Goal: Information Seeking & Learning: Learn about a topic

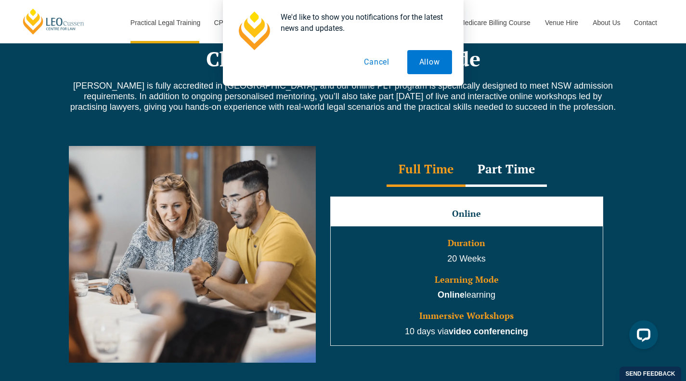
scroll to position [809, 0]
click at [432, 181] on div "Full Time" at bounding box center [426, 170] width 79 height 34
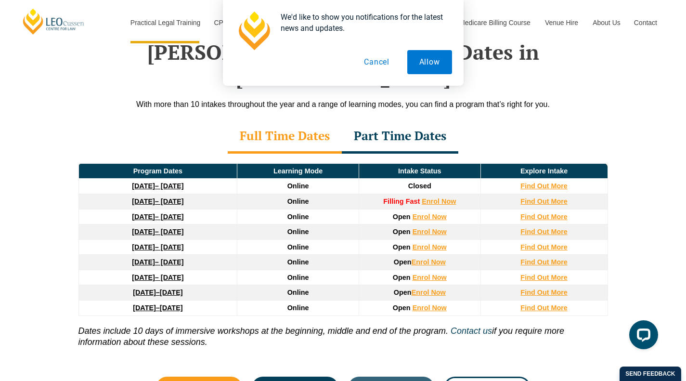
scroll to position [1273, 0]
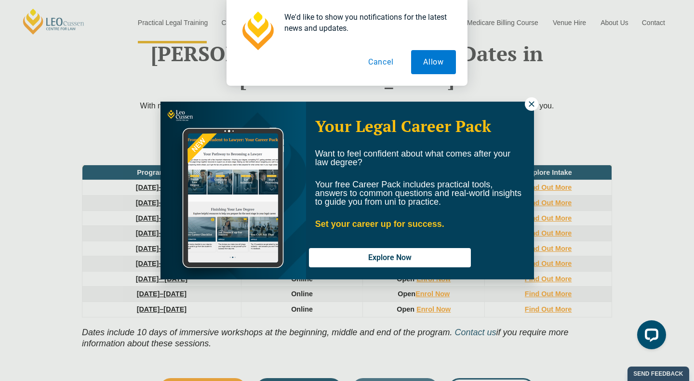
click at [529, 104] on icon at bounding box center [531, 104] width 9 height 9
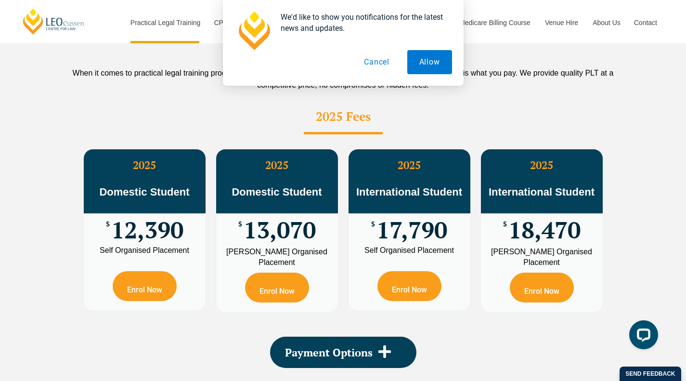
scroll to position [1709, 0]
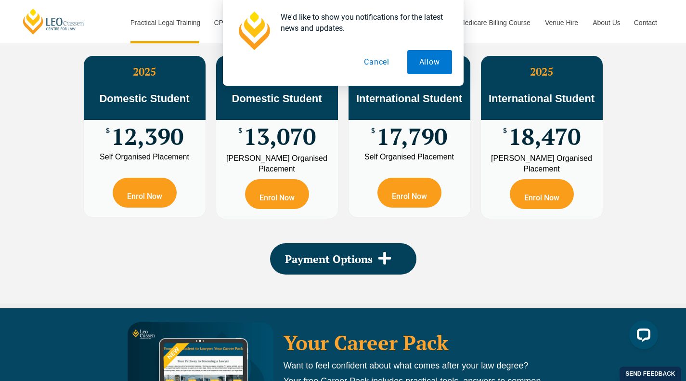
click at [389, 251] on icon at bounding box center [385, 258] width 14 height 14
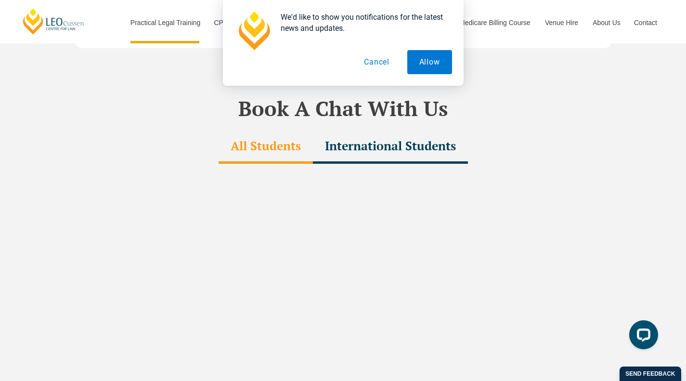
scroll to position [3062, 0]
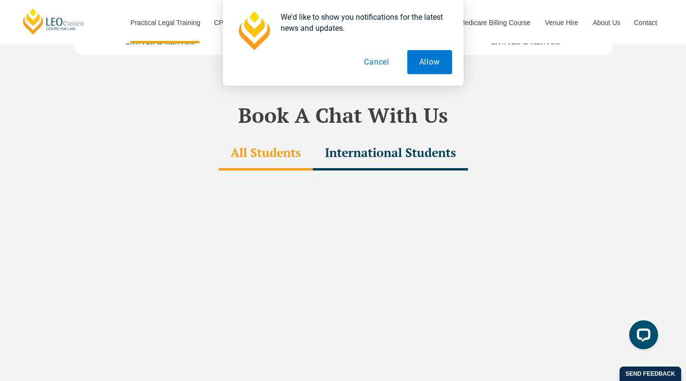
click at [368, 71] on button "Cancel" at bounding box center [377, 62] width 50 height 24
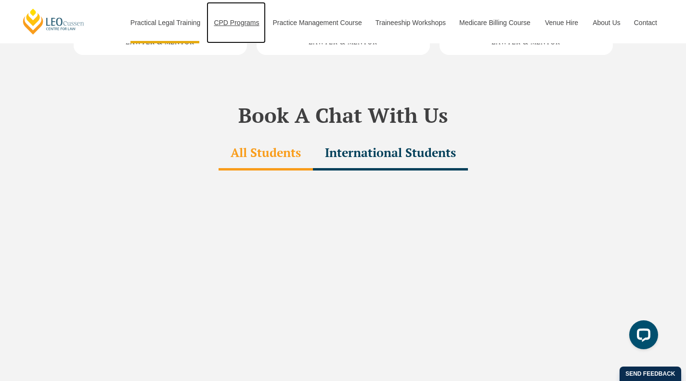
click at [232, 25] on link "CPD Programs" at bounding box center [236, 22] width 59 height 41
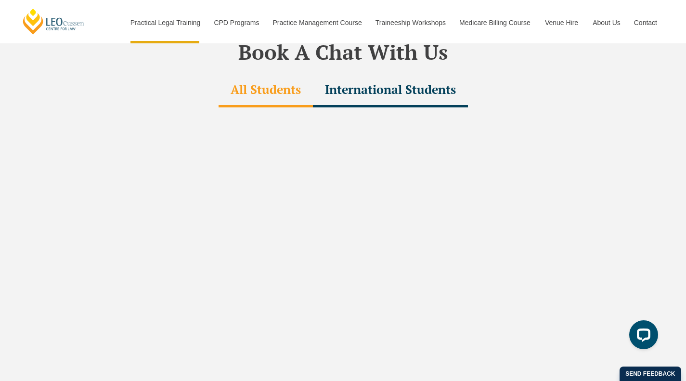
scroll to position [2848, 0]
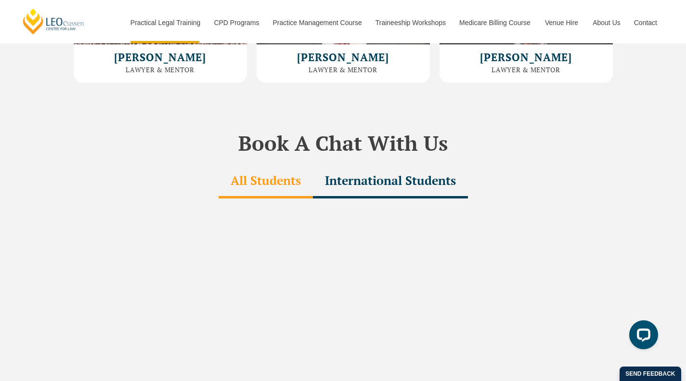
click at [443, 165] on div "International Students" at bounding box center [390, 182] width 155 height 34
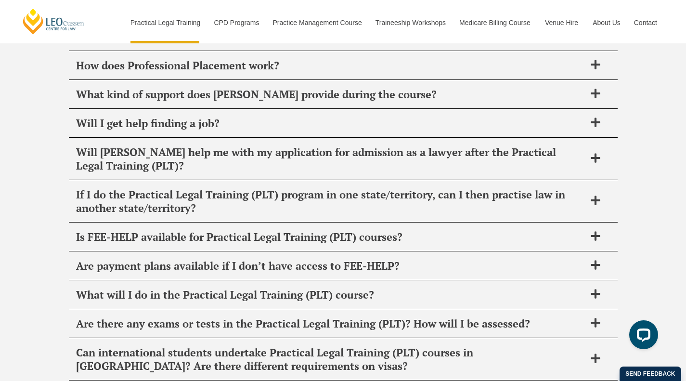
scroll to position [4850, 0]
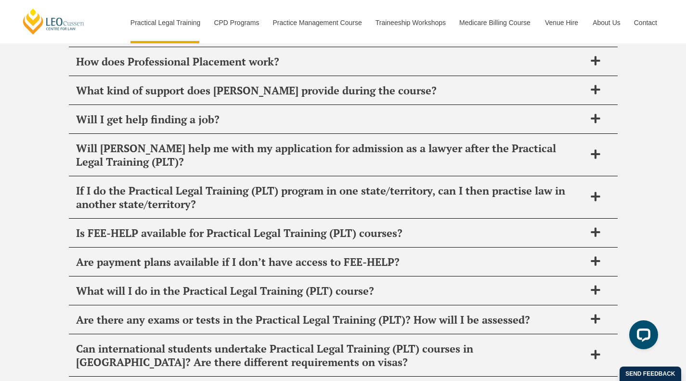
click at [89, 342] on h2 "Can international students undertake Practical Legal Training (PLT) courses in …" at bounding box center [331, 355] width 510 height 27
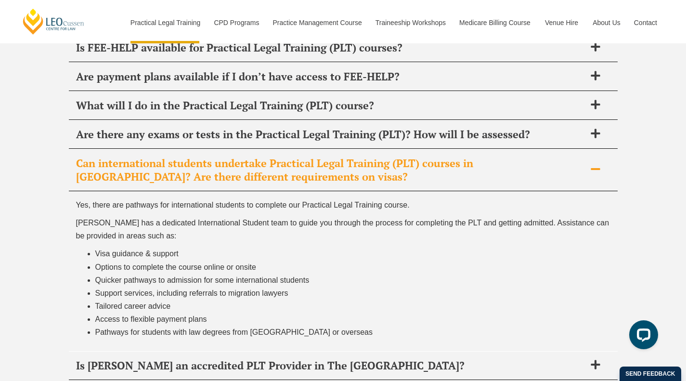
scroll to position [5037, 0]
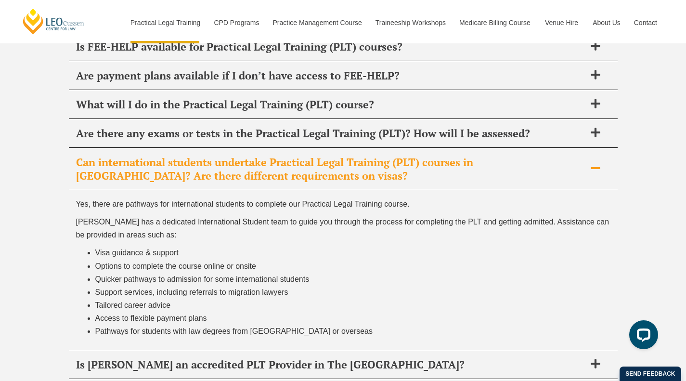
click at [91, 358] on h2 "Is [PERSON_NAME] an accredited PLT Provider in The [GEOGRAPHIC_DATA]?" at bounding box center [331, 364] width 510 height 13
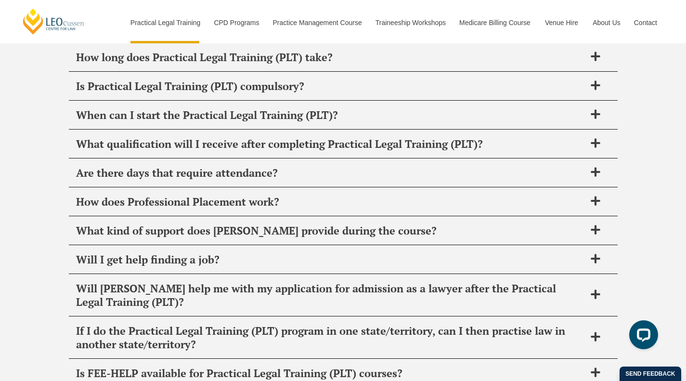
scroll to position [4617, 0]
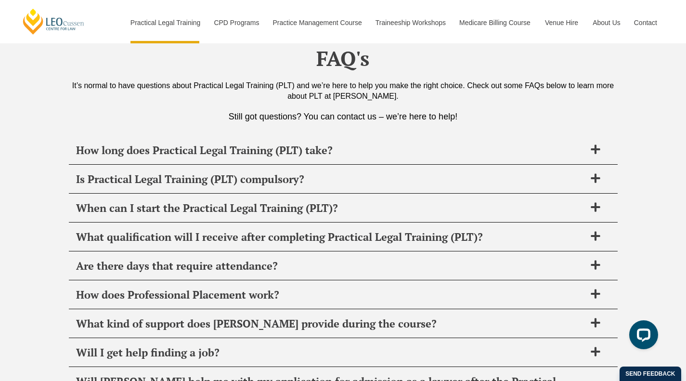
click at [81, 339] on div "Will I get help finding a job?" at bounding box center [343, 353] width 549 height 28
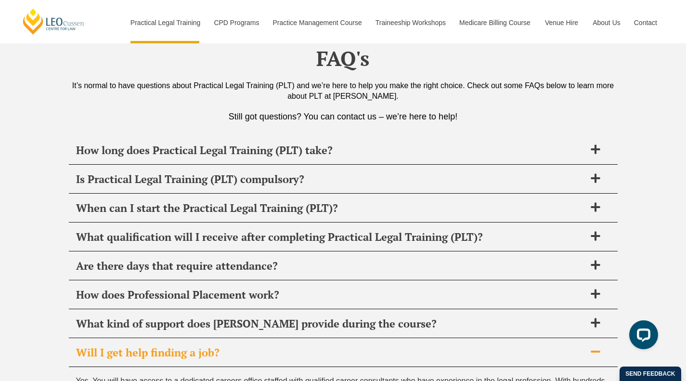
click at [433, 194] on div "When can I start the Practical Legal Training (PLT)?" at bounding box center [343, 208] width 549 height 28
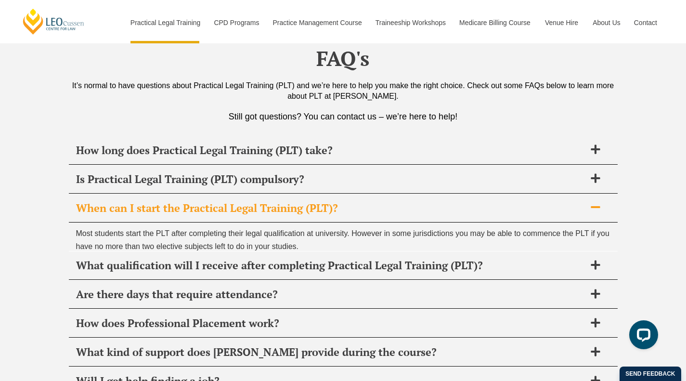
click at [471, 172] on h2 "Is Practical Legal Training (PLT) compulsory?" at bounding box center [331, 178] width 510 height 13
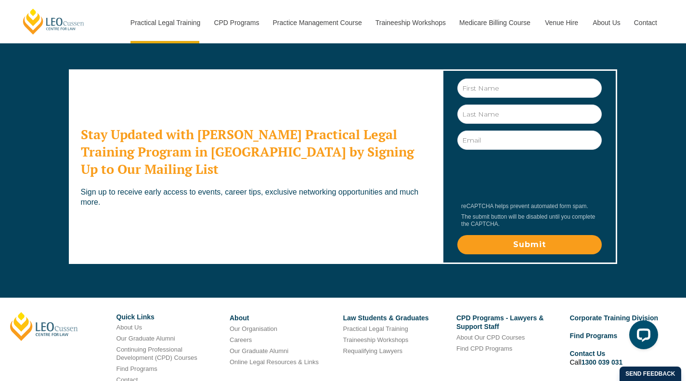
scroll to position [5380, 0]
